Goal: Information Seeking & Learning: Learn about a topic

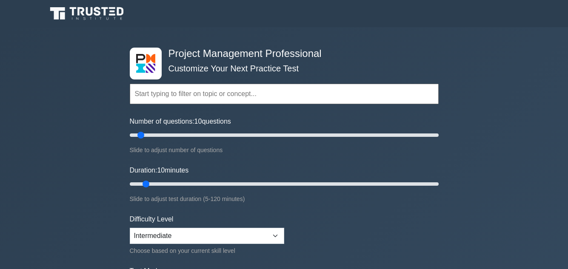
click at [510, 65] on div "Project Management Professional Customize Your Next Practice Test Topics Scope …" at bounding box center [284, 184] width 568 height 314
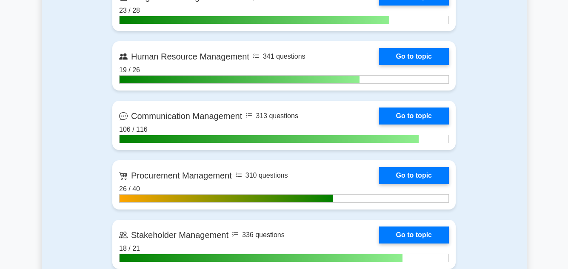
scroll to position [731, 0]
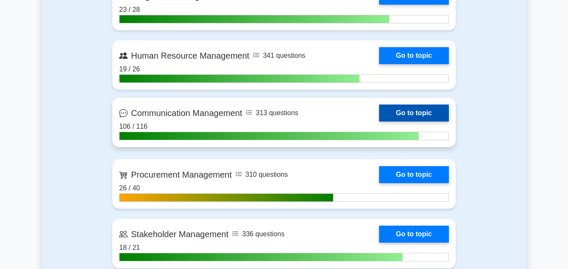
click at [379, 114] on link "Go to topic" at bounding box center [414, 113] width 70 height 17
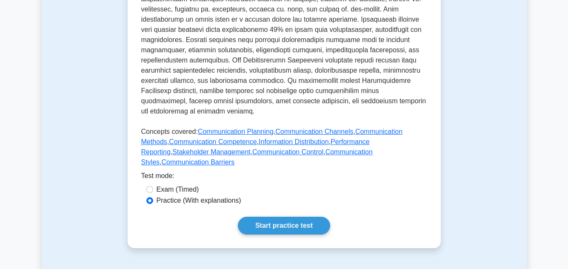
scroll to position [408, 0]
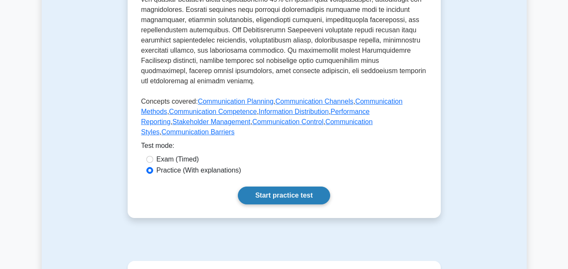
click at [290, 187] on link "Start practice test" at bounding box center [284, 196] width 92 height 18
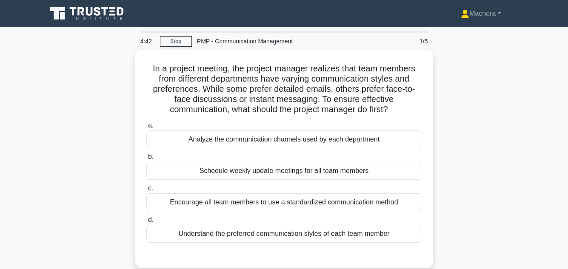
click at [466, 143] on div "In a project meeting, the project manager realizes that team members from diffe…" at bounding box center [284, 164] width 485 height 229
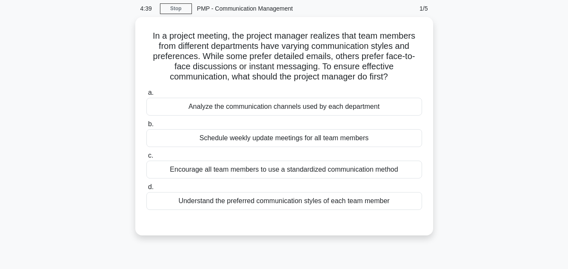
scroll to position [34, 0]
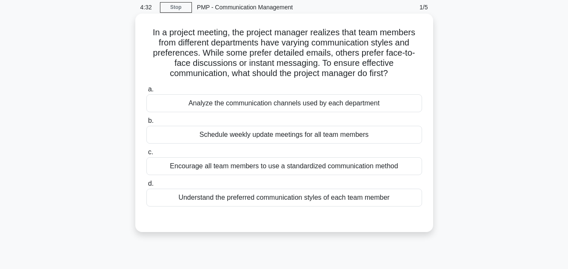
click at [262, 198] on div "Understand the preferred communication styles of each team member" at bounding box center [284, 198] width 276 height 18
click at [146, 187] on input "d. Understand the preferred communication styles of each team member" at bounding box center [146, 184] width 0 height 6
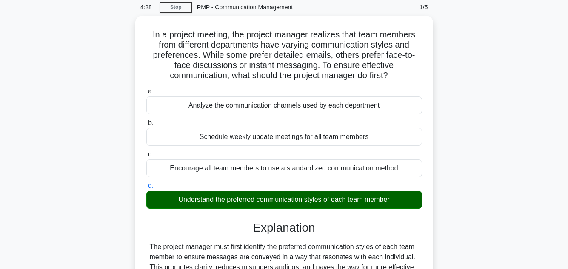
click at [495, 166] on div "In a project meeting, the project manager realizes that team members from diffe…" at bounding box center [284, 185] width 485 height 338
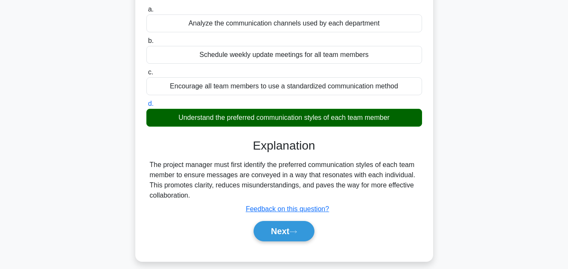
scroll to position [190, 0]
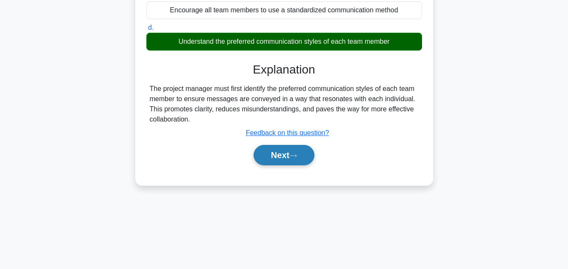
click at [279, 156] on button "Next" at bounding box center [283, 155] width 61 height 20
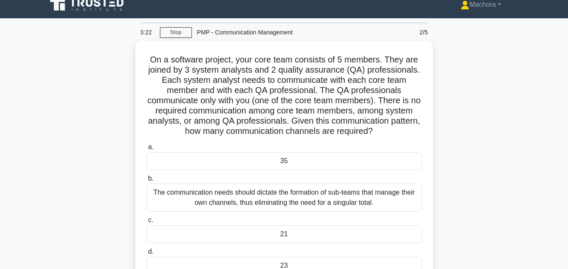
scroll to position [0, 0]
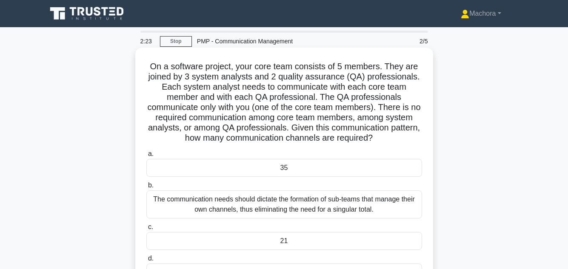
click at [348, 206] on div "The communication needs should dictate the formation of sub-teams that manage t…" at bounding box center [284, 205] width 276 height 28
click at [146, 188] on input "b. The communication needs should dictate the formation of sub-teams that manag…" at bounding box center [146, 186] width 0 height 6
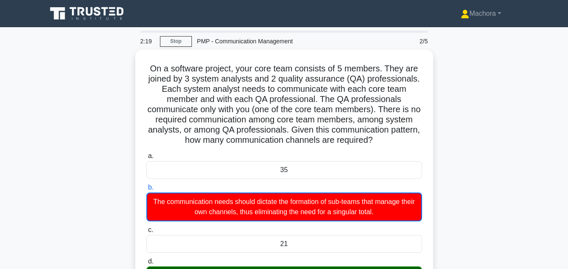
click at [146, 228] on input "c. 21" at bounding box center [146, 231] width 0 height 6
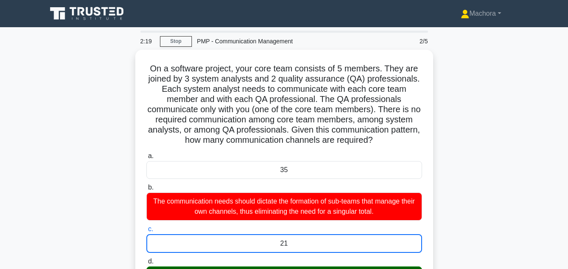
click at [146, 259] on input "d. 23" at bounding box center [146, 262] width 0 height 6
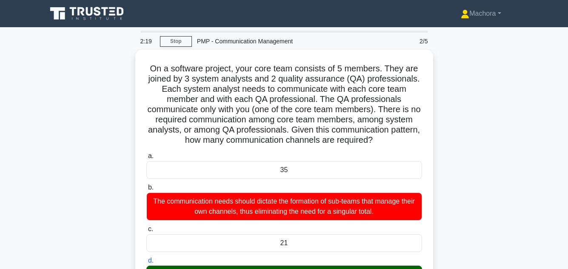
click at [146, 154] on input "a. 35" at bounding box center [146, 157] width 0 height 6
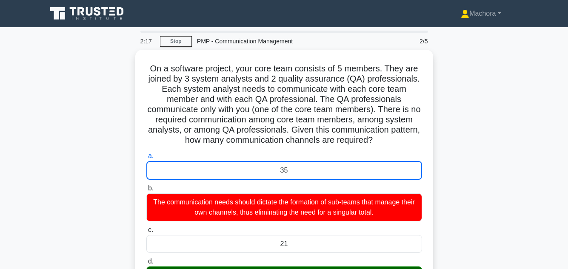
click at [510, 185] on div "On a software project, your core team consists of 5 members. They are joined by…" at bounding box center [284, 265] width 485 height 431
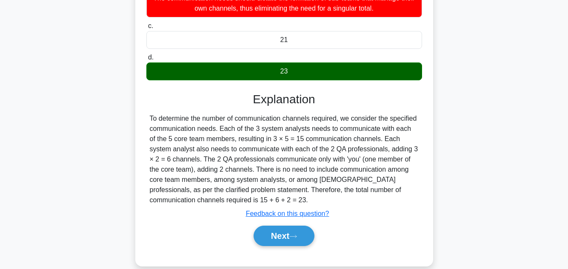
scroll to position [216, 0]
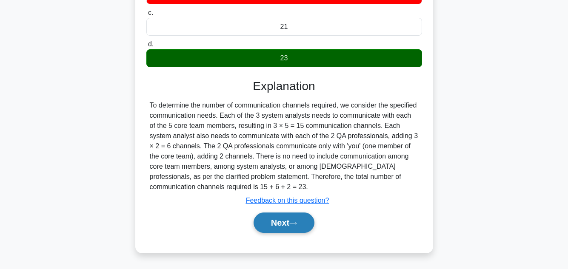
click at [296, 222] on icon at bounding box center [293, 223] width 8 height 5
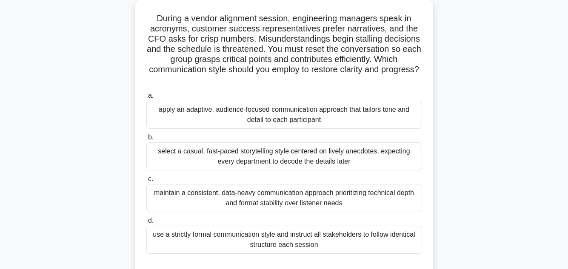
scroll to position [51, 0]
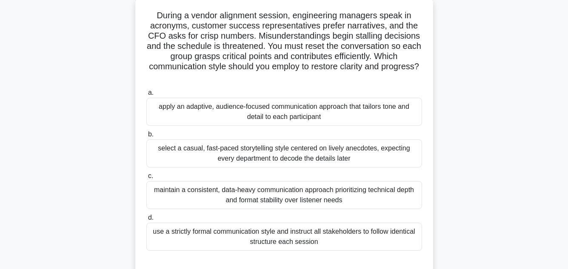
click at [296, 115] on div "apply an adaptive, audience-focused communication approach that tailors tone an…" at bounding box center [284, 112] width 276 height 28
click at [146, 96] on input "a. apply an adaptive, audience-focused communication approach that tailors tone…" at bounding box center [146, 93] width 0 height 6
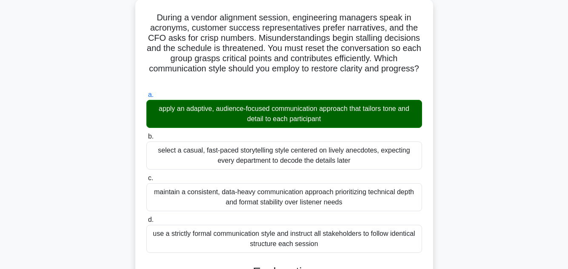
click at [146, 134] on input "b. select a casual, fast-paced storytelling style centered on lively anecdotes,…" at bounding box center [146, 137] width 0 height 6
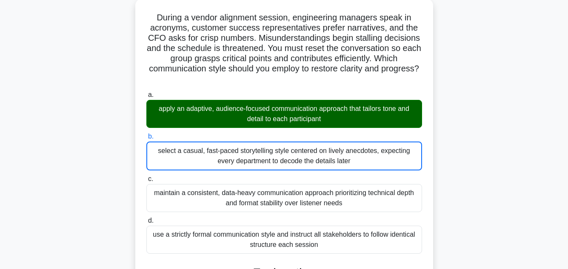
click at [146, 176] on input "c. maintain a consistent, data-heavy communication approach prioritizing techni…" at bounding box center [146, 179] width 0 height 6
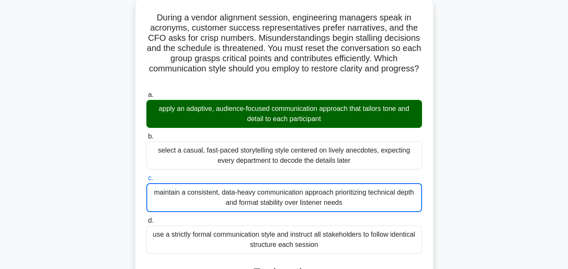
click at [146, 218] on input "d. use a strictly formal communication style and instruct all stakeholders to f…" at bounding box center [146, 221] width 0 height 6
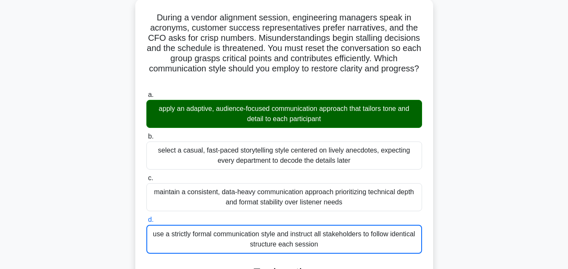
click at [146, 92] on input "a. apply an adaptive, audience-focused communication approach that tailors tone…" at bounding box center [146, 95] width 0 height 6
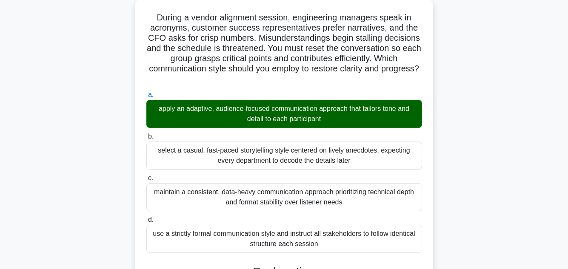
click at [146, 134] on input "b. select a casual, fast-paced storytelling style centered on lively anecdotes,…" at bounding box center [146, 137] width 0 height 6
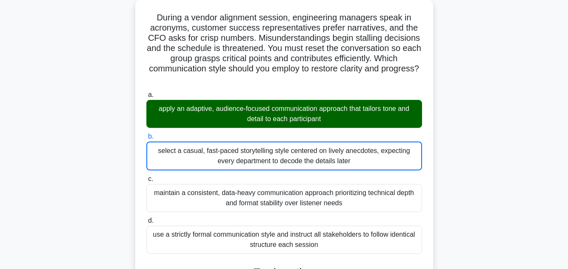
click at [146, 176] on input "c. maintain a consistent, data-heavy communication approach prioritizing techni…" at bounding box center [146, 179] width 0 height 6
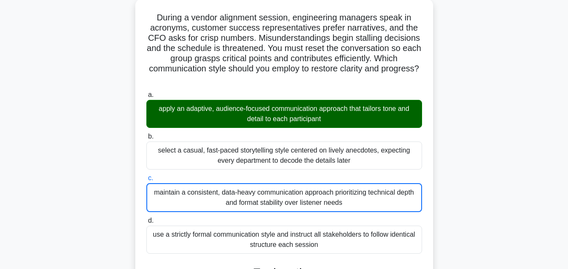
click at [146, 218] on input "d. use a strictly formal communication style and instruct all stakeholders to f…" at bounding box center [146, 221] width 0 height 6
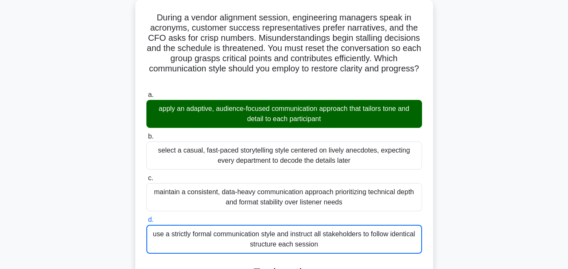
click at [502, 90] on div "During a vendor alignment session, engineering managers speak in acronyms, cust…" at bounding box center [284, 240] width 485 height 482
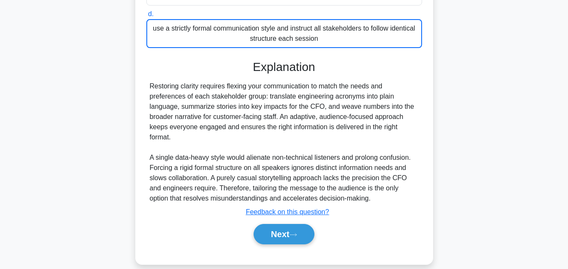
scroll to position [267, 0]
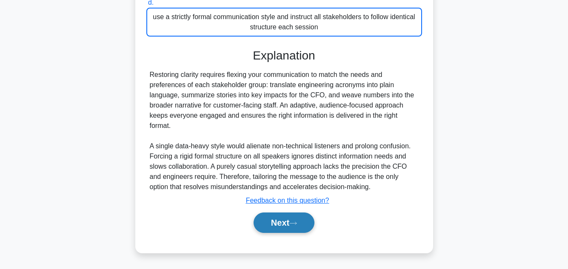
click at [286, 220] on button "Next" at bounding box center [283, 223] width 61 height 20
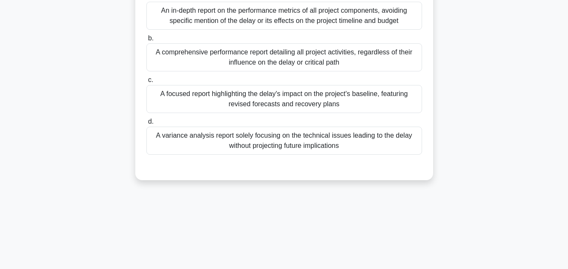
click at [499, 166] on div "In the middle of a high-profile aerospace project, you are tasked to provide a …" at bounding box center [284, 25] width 485 height 331
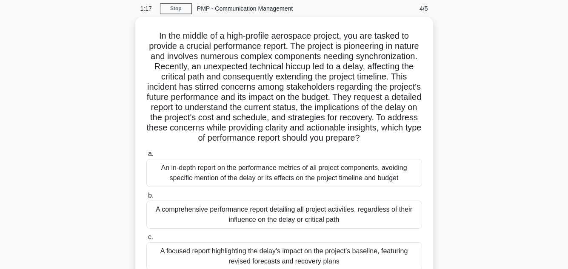
scroll to position [34, 0]
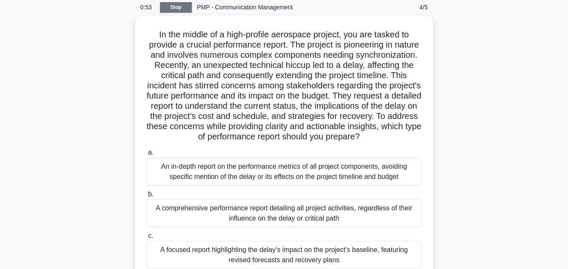
click at [175, 5] on link "Stop" at bounding box center [176, 7] width 32 height 11
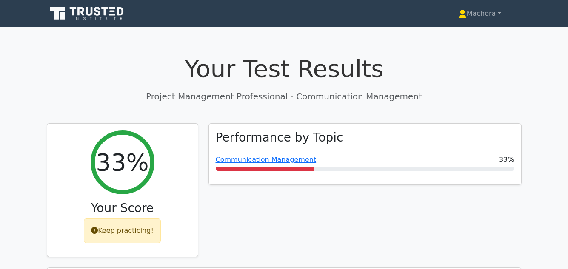
click at [351, 193] on div "Performance by Topic Communication Management 33%" at bounding box center [364, 195] width 323 height 145
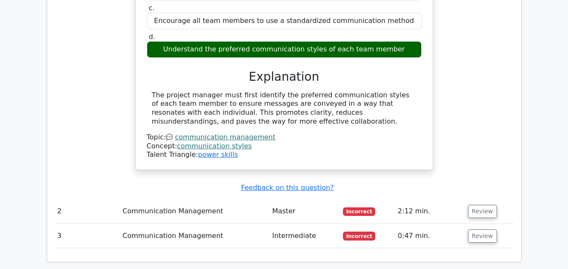
scroll to position [646, 0]
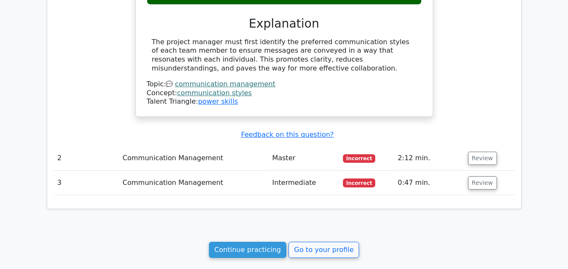
click at [228, 146] on td "Communication Management" at bounding box center [194, 158] width 150 height 24
click at [254, 146] on td "Communication Management" at bounding box center [194, 158] width 150 height 24
click at [478, 153] on button "Review" at bounding box center [482, 158] width 29 height 13
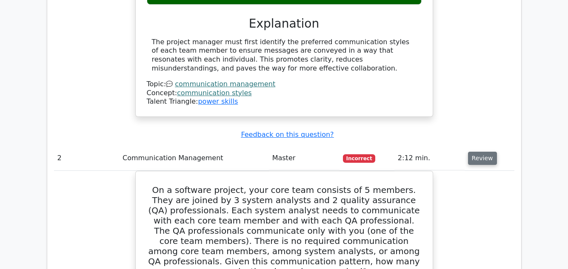
click at [478, 152] on button "Review" at bounding box center [482, 158] width 29 height 13
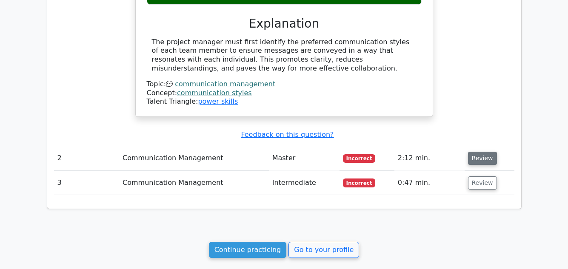
click at [478, 152] on button "Review" at bounding box center [482, 158] width 29 height 13
